Goal: Task Accomplishment & Management: Complete application form

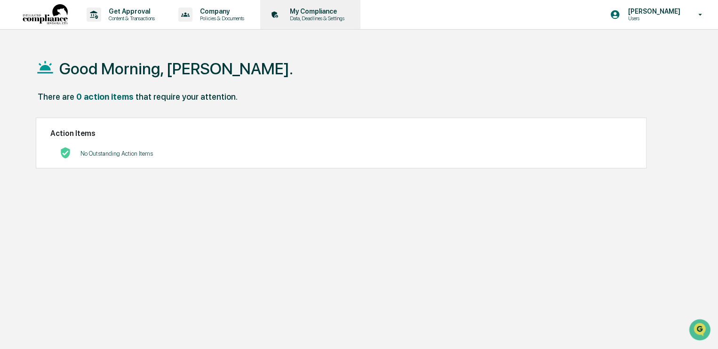
click at [319, 12] on p "My Compliance" at bounding box center [315, 12] width 67 height 8
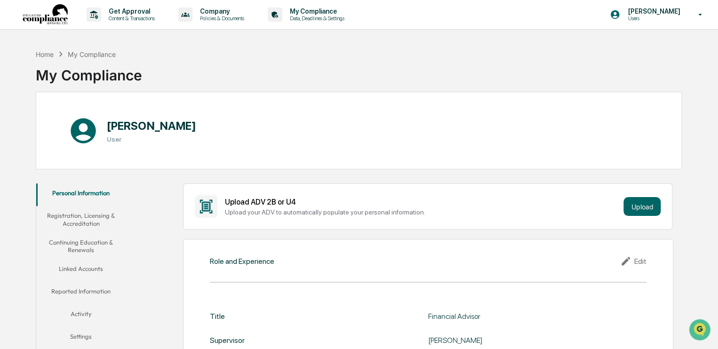
scroll to position [63, 0]
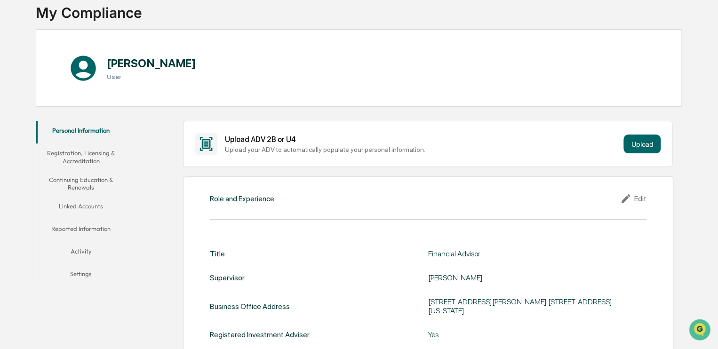
click at [84, 182] on button "Continuing Education & Renewals" at bounding box center [81, 183] width 90 height 27
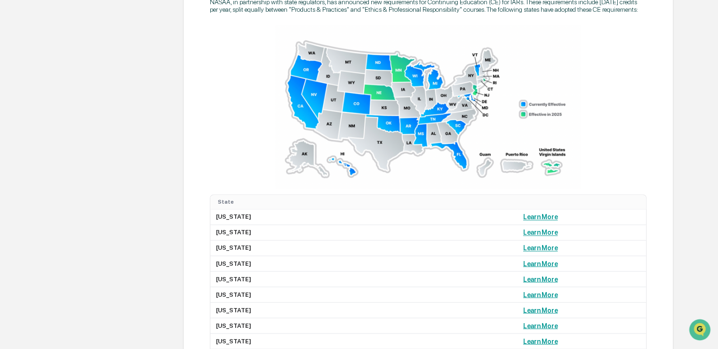
scroll to position [659, 0]
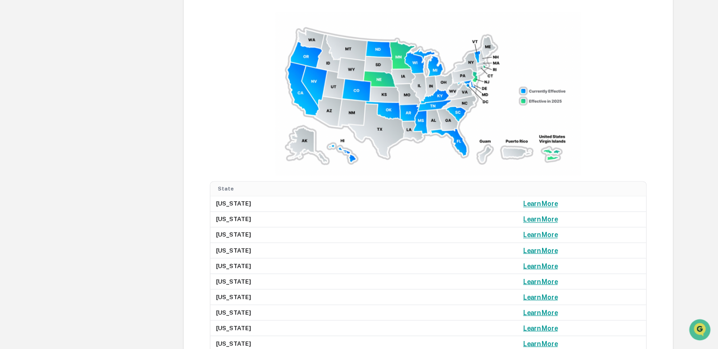
click at [433, 67] on img at bounding box center [428, 94] width 306 height 164
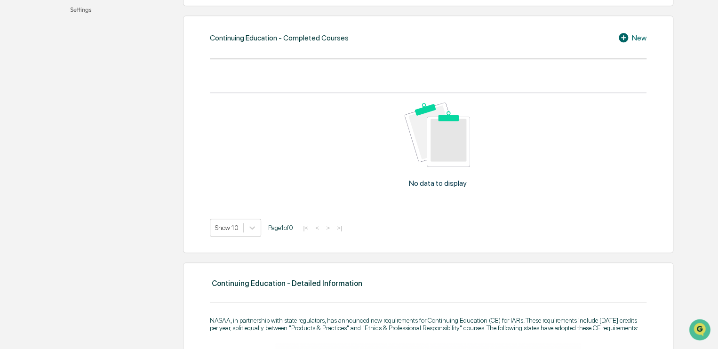
scroll to position [313, 0]
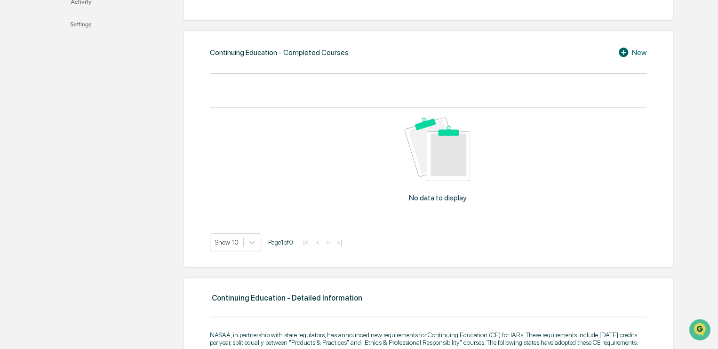
click at [635, 50] on div "New" at bounding box center [632, 52] width 29 height 11
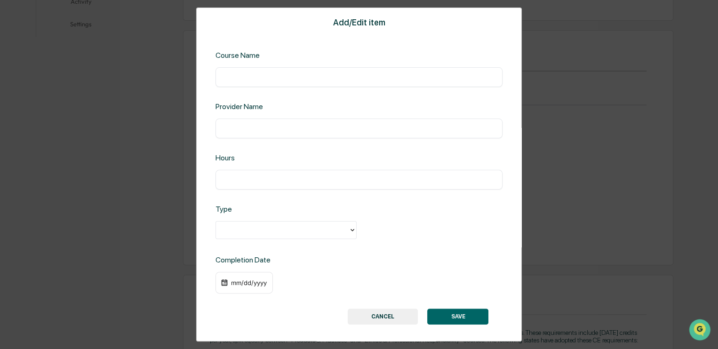
click at [278, 79] on input "text" at bounding box center [359, 76] width 273 height 9
paste input "**********"
type input "**********"
click at [272, 129] on input "text" at bounding box center [359, 128] width 273 height 9
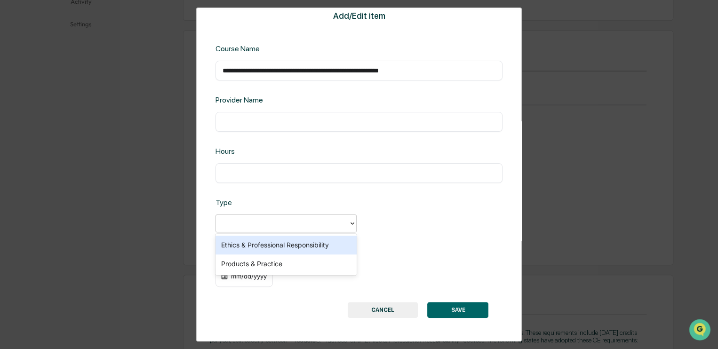
click at [234, 220] on div at bounding box center [282, 223] width 123 height 11
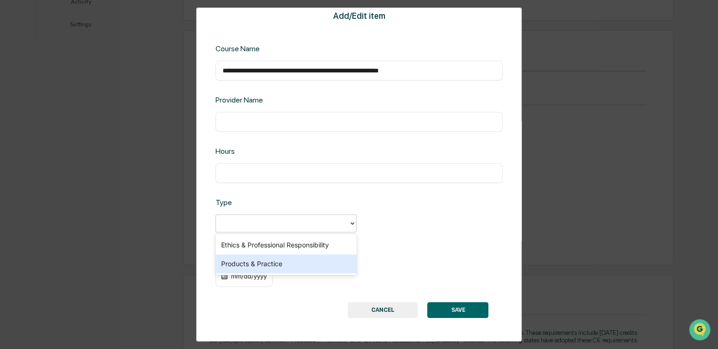
click at [241, 262] on div "Products & Practice" at bounding box center [286, 264] width 141 height 19
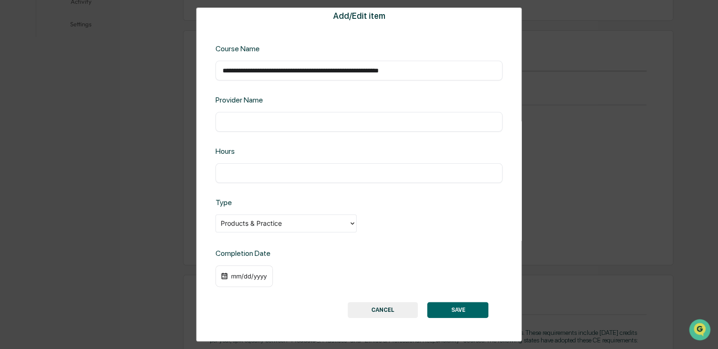
click at [234, 273] on div "mm/dd/yyyy" at bounding box center [249, 277] width 38 height 8
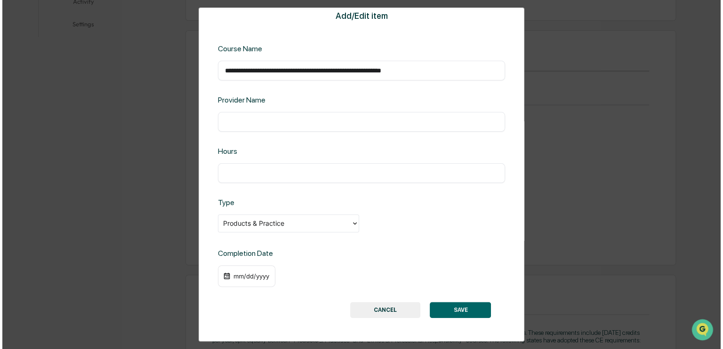
scroll to position [313, 0]
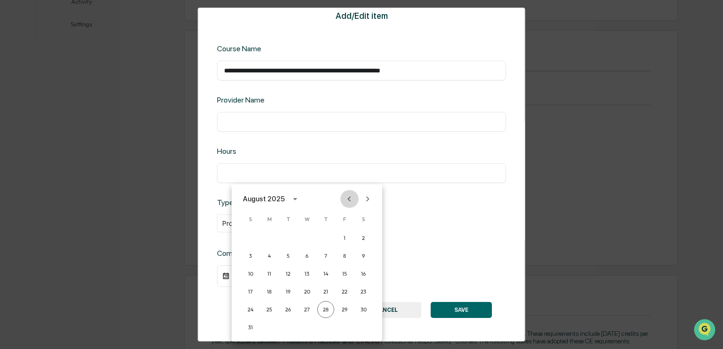
click at [352, 201] on icon "Previous month" at bounding box center [349, 199] width 10 height 10
click at [326, 253] on button "10" at bounding box center [325, 256] width 17 height 17
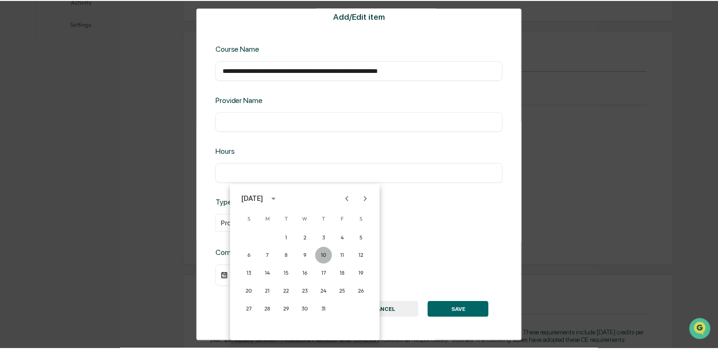
scroll to position [313, 0]
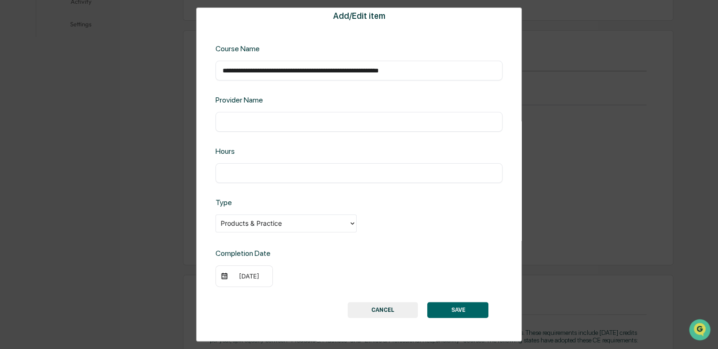
click at [406, 218] on div "Products & Practice" at bounding box center [359, 224] width 287 height 19
click at [367, 176] on input "text" at bounding box center [359, 173] width 273 height 9
type input "*"
click at [412, 227] on div "Products & Practice" at bounding box center [359, 224] width 287 height 19
click at [296, 125] on input "text" at bounding box center [359, 121] width 273 height 9
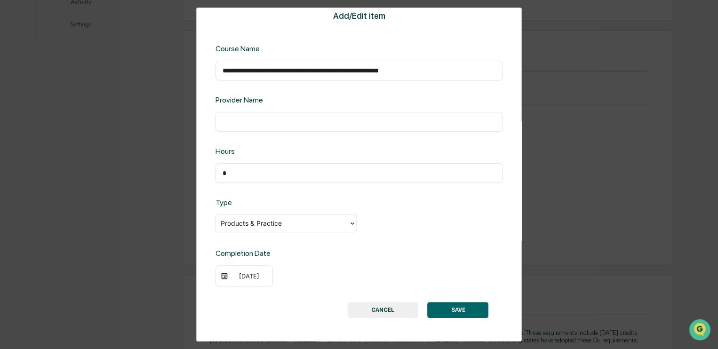
paste input "**********"
type input "**********"
click at [314, 145] on div "**********" at bounding box center [359, 175] width 326 height 334
click at [458, 305] on button "SAVE" at bounding box center [457, 310] width 61 height 16
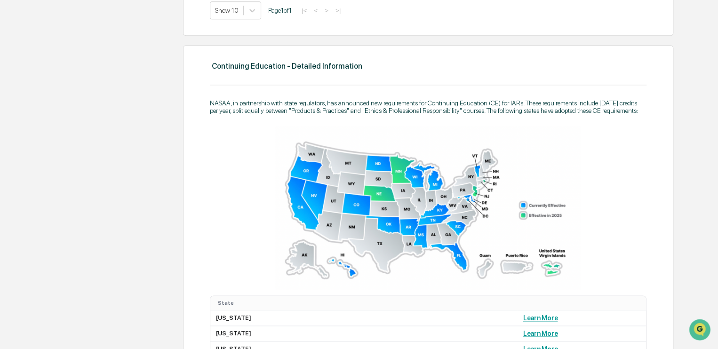
scroll to position [393, 0]
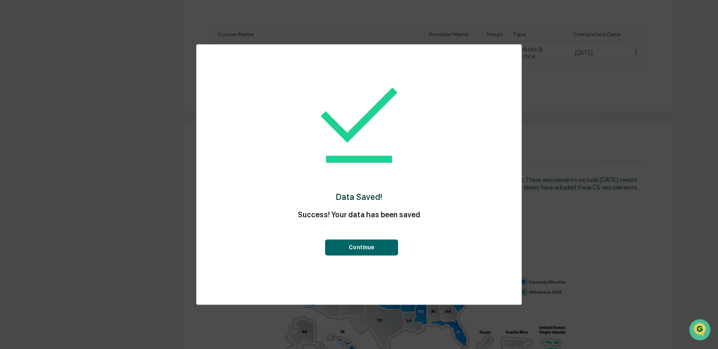
click at [344, 244] on button "Continue" at bounding box center [361, 248] width 73 height 16
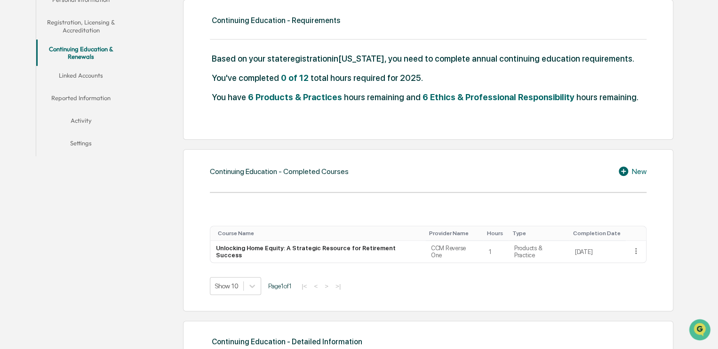
scroll to position [204, 0]
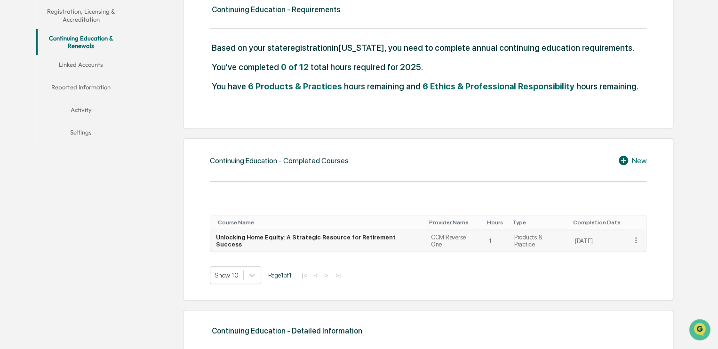
click at [633, 241] on icon at bounding box center [636, 240] width 9 height 9
